Goal: Information Seeking & Learning: Understand process/instructions

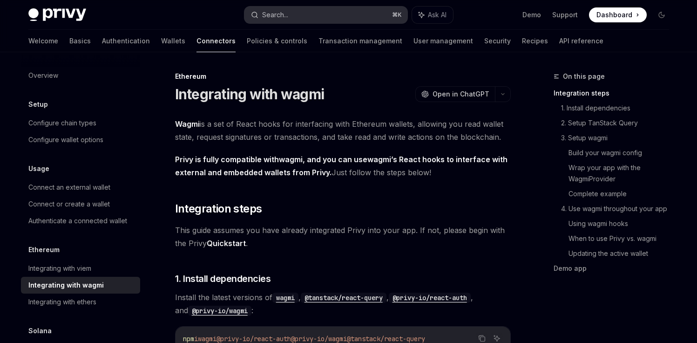
click at [380, 16] on button "Search... ⌘ K" at bounding box center [325, 15] width 163 height 17
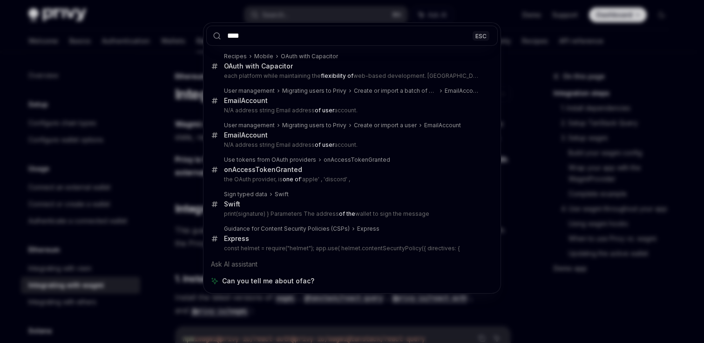
type input "****"
click at [184, 191] on div "**** ESC Recipes Mobile OAuth with Capacitor OAuth with Capacitor each platform…" at bounding box center [352, 171] width 704 height 343
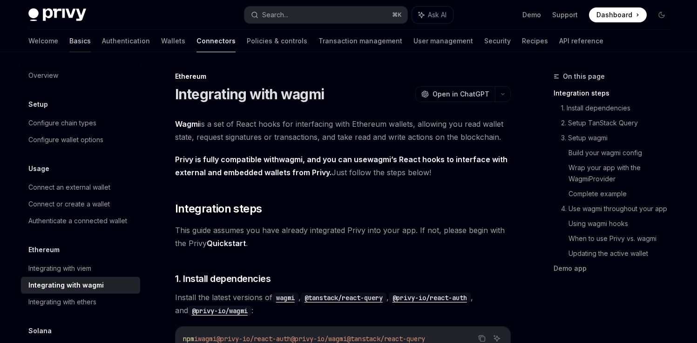
click at [69, 45] on link "Basics" at bounding box center [79, 41] width 21 height 22
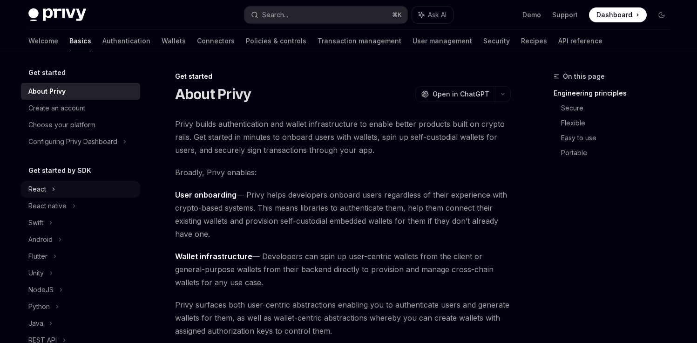
click at [47, 195] on div "React" at bounding box center [80, 189] width 119 height 17
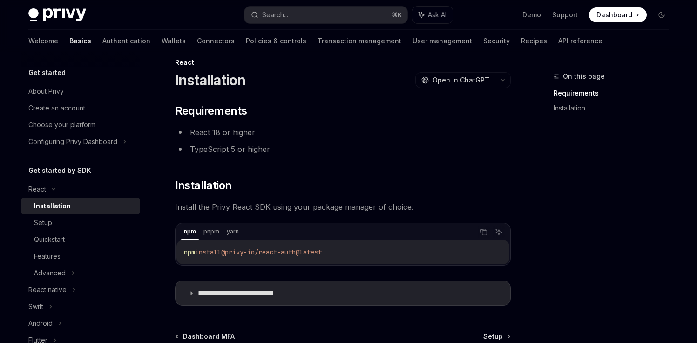
scroll to position [16, 0]
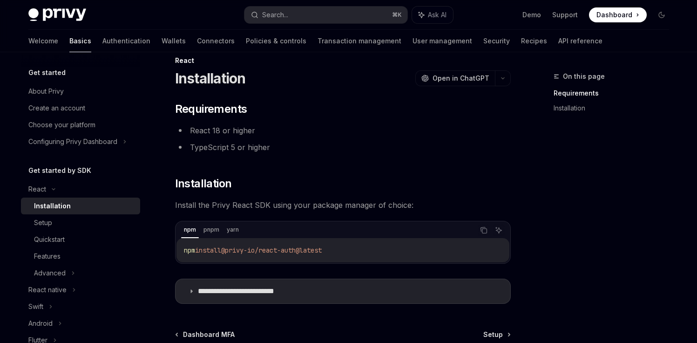
click at [216, 252] on span "install" at bounding box center [208, 250] width 26 height 8
drag, startPoint x: 216, startPoint y: 252, endPoint x: 329, endPoint y: 247, distance: 112.8
click at [322, 247] on span "npm install @privy-io/react-auth@latest" at bounding box center [253, 250] width 138 height 8
copy span "install @privy-io/react-auth@latest"
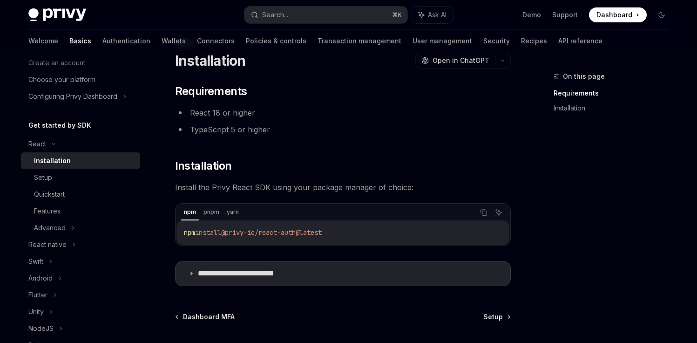
scroll to position [61, 0]
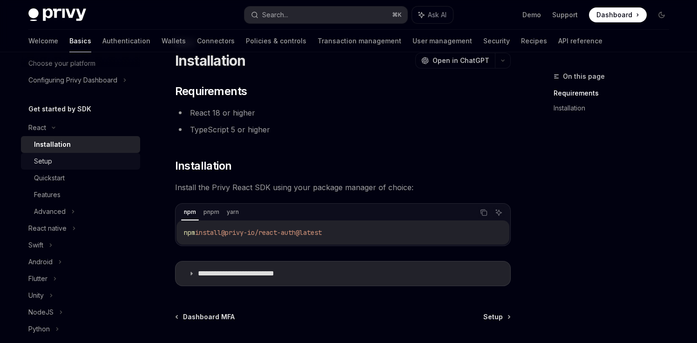
click at [54, 161] on div "Setup" at bounding box center [84, 160] width 101 height 11
type textarea "*"
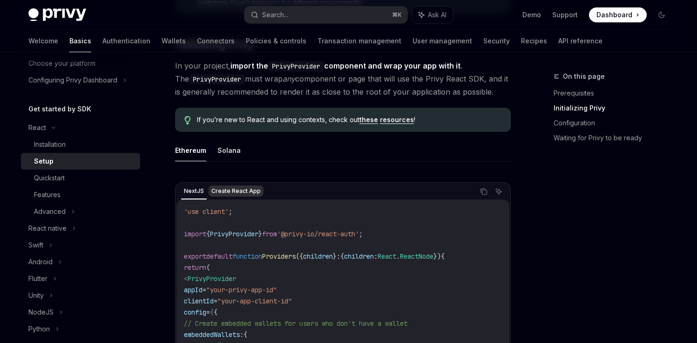
scroll to position [262, 0]
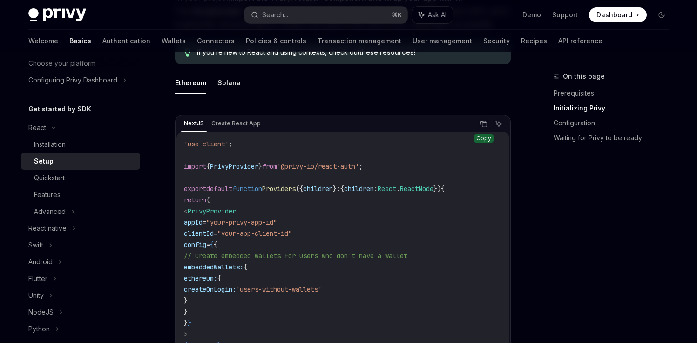
click at [486, 122] on icon "Copy the contents from the code block" at bounding box center [484, 124] width 5 height 5
